Goal: Browse casually

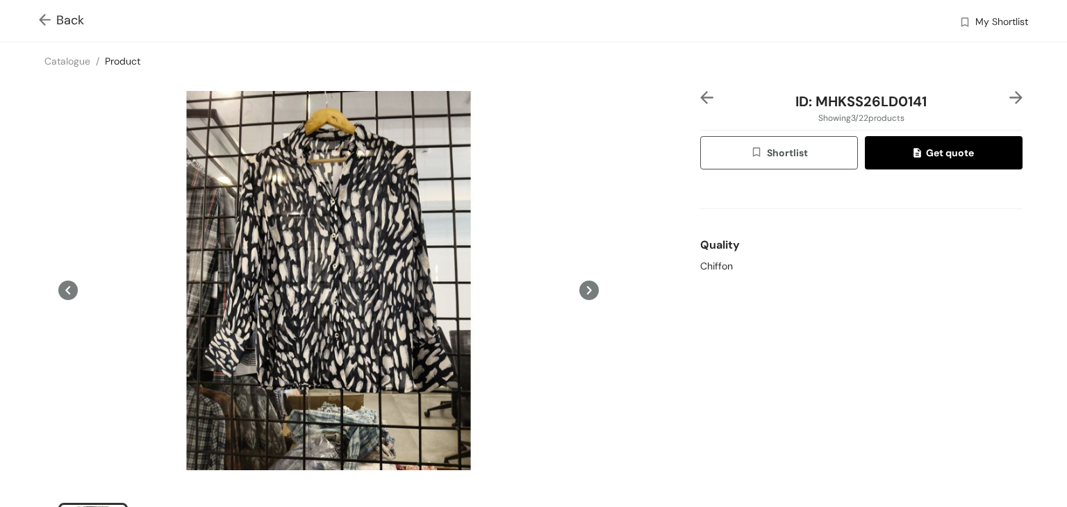
click at [40, 12] on span at bounding box center [47, 20] width 17 height 17
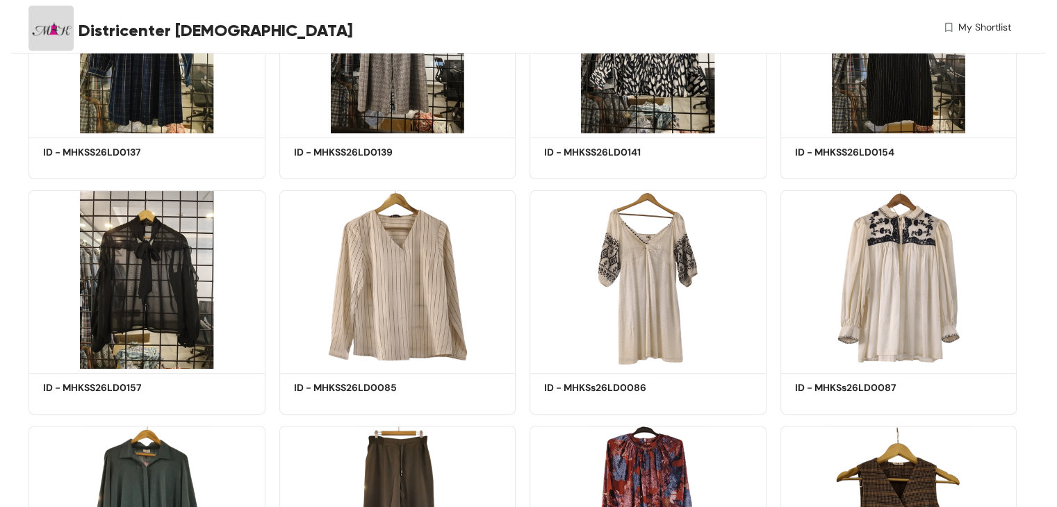
scroll to position [556, 0]
